Goal: Task Accomplishment & Management: Complete application form

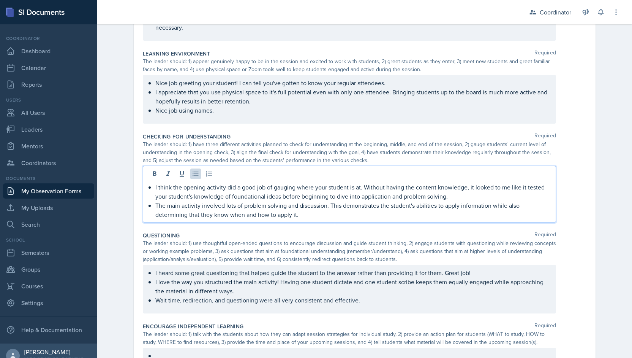
scroll to position [219, 0]
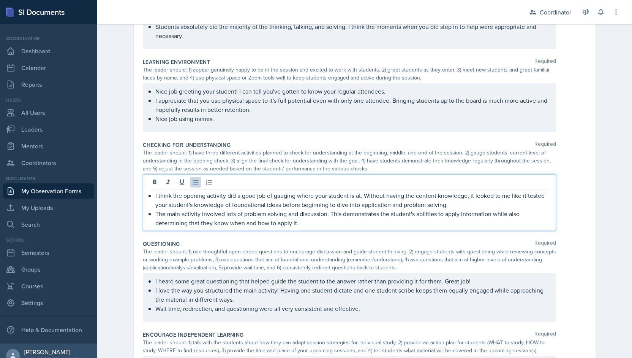
click at [298, 222] on p "The main activity involved lots of problem solving and discussion. This demonst…" at bounding box center [352, 218] width 394 height 18
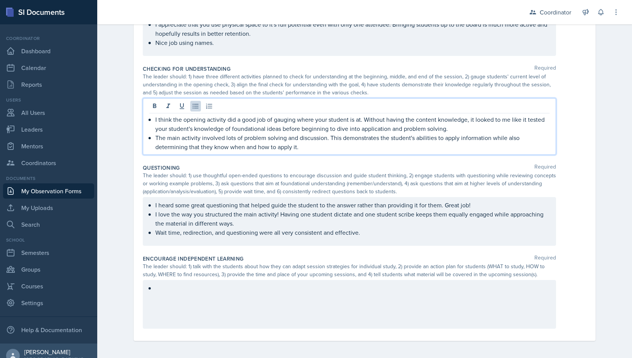
click at [189, 300] on div at bounding box center [349, 304] width 413 height 49
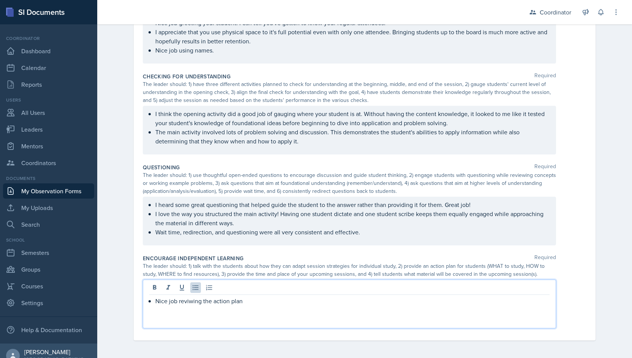
click at [189, 300] on p "Nice job reviwing the action plan" at bounding box center [352, 300] width 394 height 9
click at [256, 303] on p "Nice job reviewing the action plan" at bounding box center [352, 300] width 394 height 9
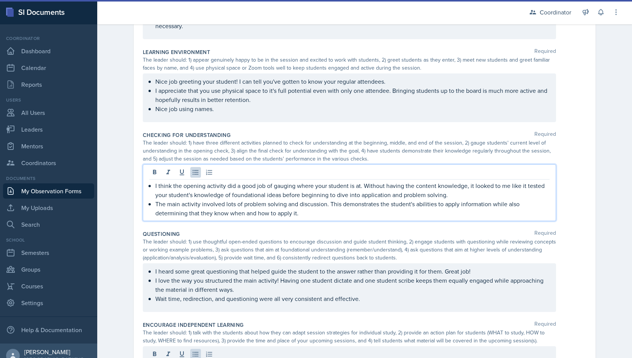
click at [319, 200] on p "The main activity involved lots of problem solving and discussion. This demonst…" at bounding box center [352, 208] width 394 height 18
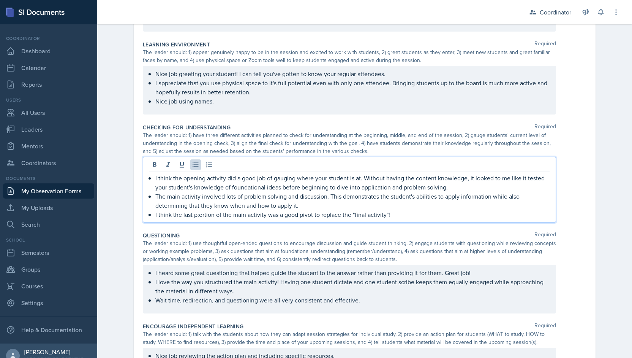
click at [195, 214] on p "I think the last p;ortion of the main activity was a good pivot to replace the …" at bounding box center [352, 214] width 394 height 9
click at [546, 200] on p "The main activity involved lots of problem solving and discussion. This demonst…" at bounding box center [352, 201] width 394 height 18
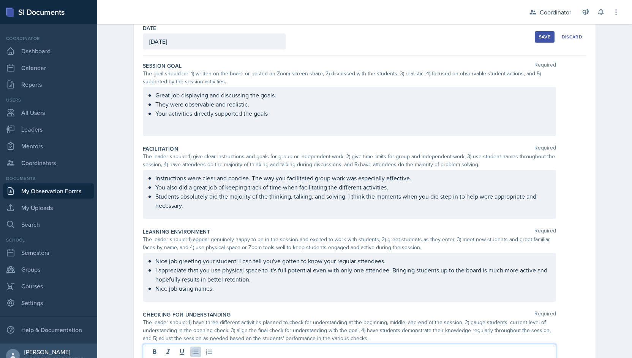
scroll to position [0, 0]
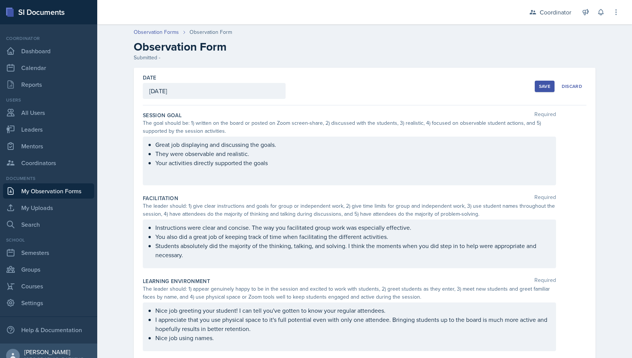
click at [542, 85] on div "Save" at bounding box center [544, 86] width 11 height 6
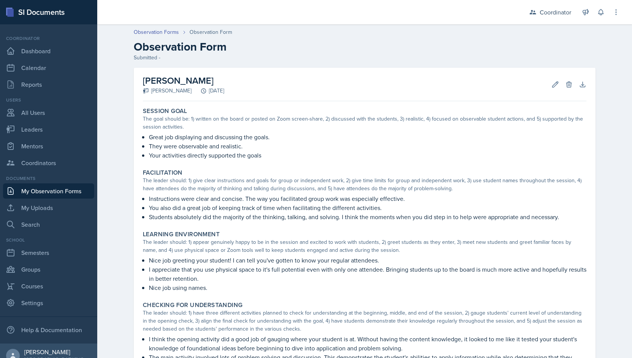
scroll to position [196, 0]
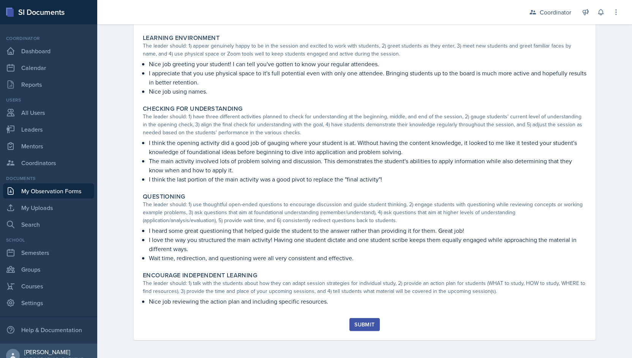
click at [363, 322] on div "Submit" at bounding box center [365, 324] width 20 height 6
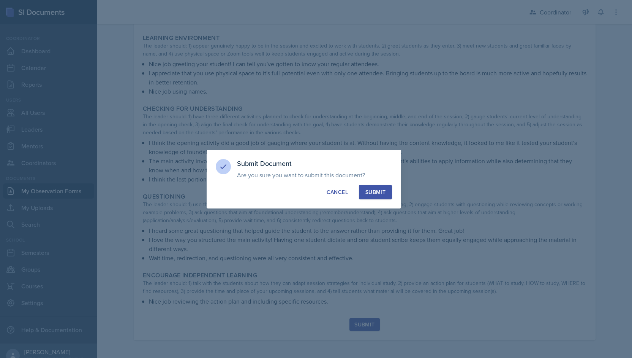
click at [372, 188] on div "Submit" at bounding box center [376, 192] width 20 height 8
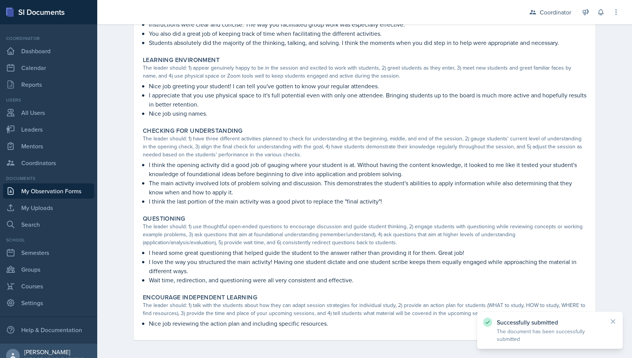
scroll to position [0, 0]
